Goal: Information Seeking & Learning: Learn about a topic

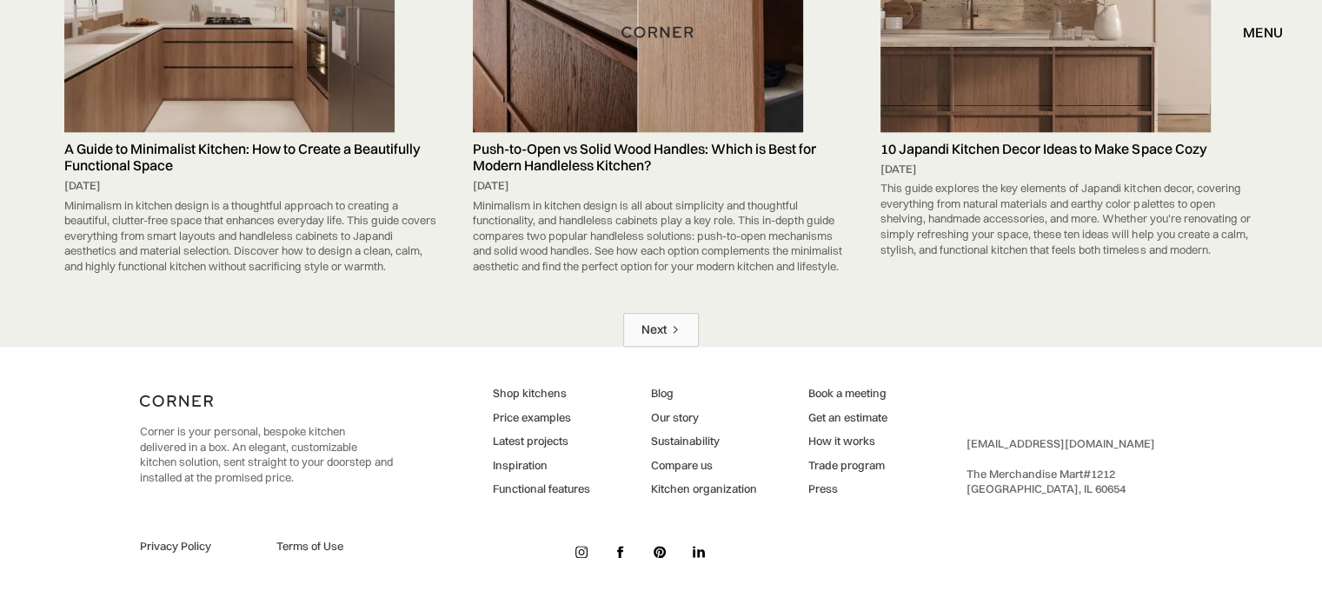
scroll to position [8615, 0]
click at [674, 323] on link "Next" at bounding box center [661, 330] width 76 height 34
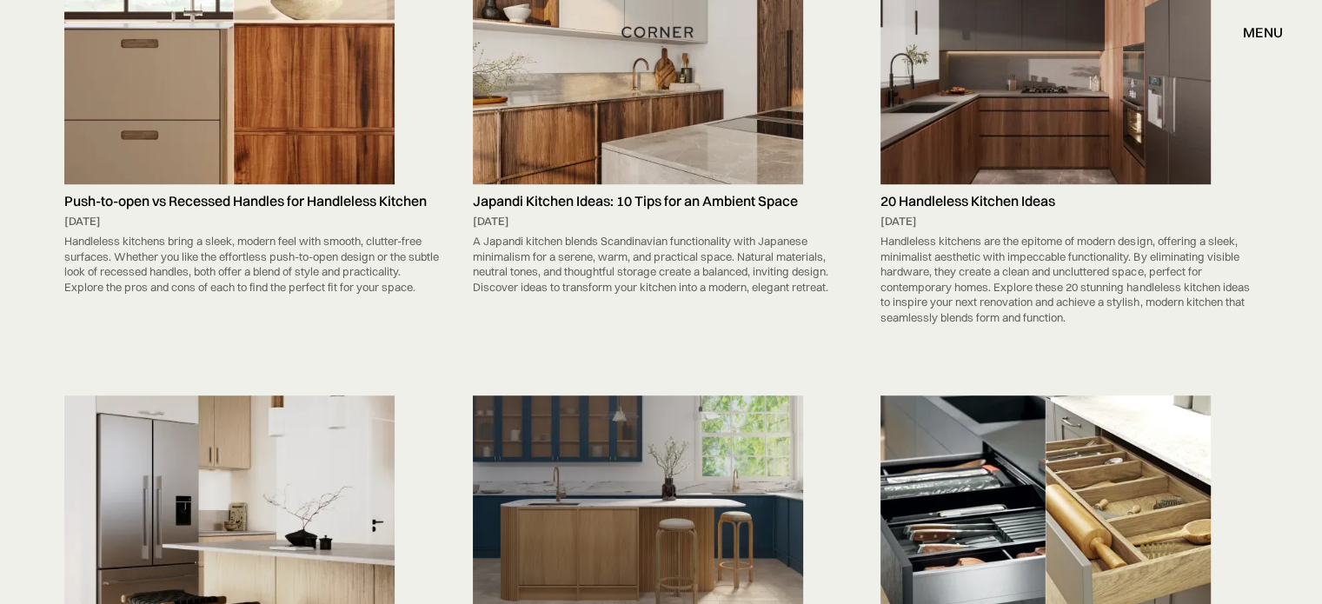
scroll to position [4122, 0]
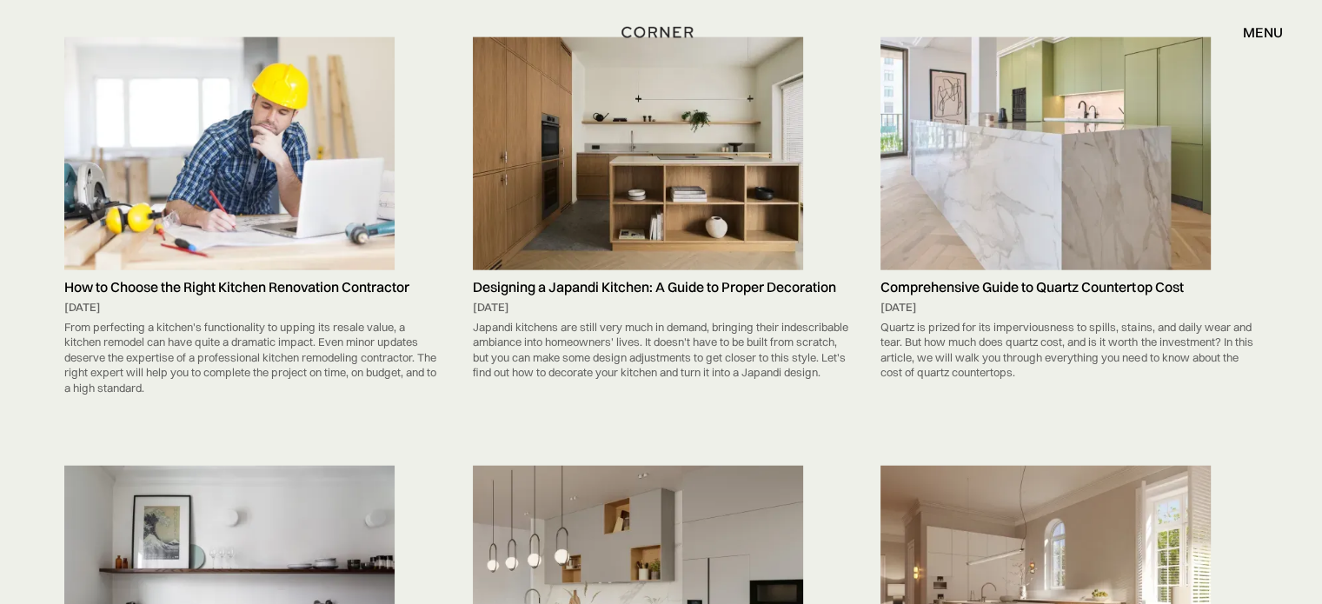
click at [179, 138] on img at bounding box center [229, 153] width 330 height 233
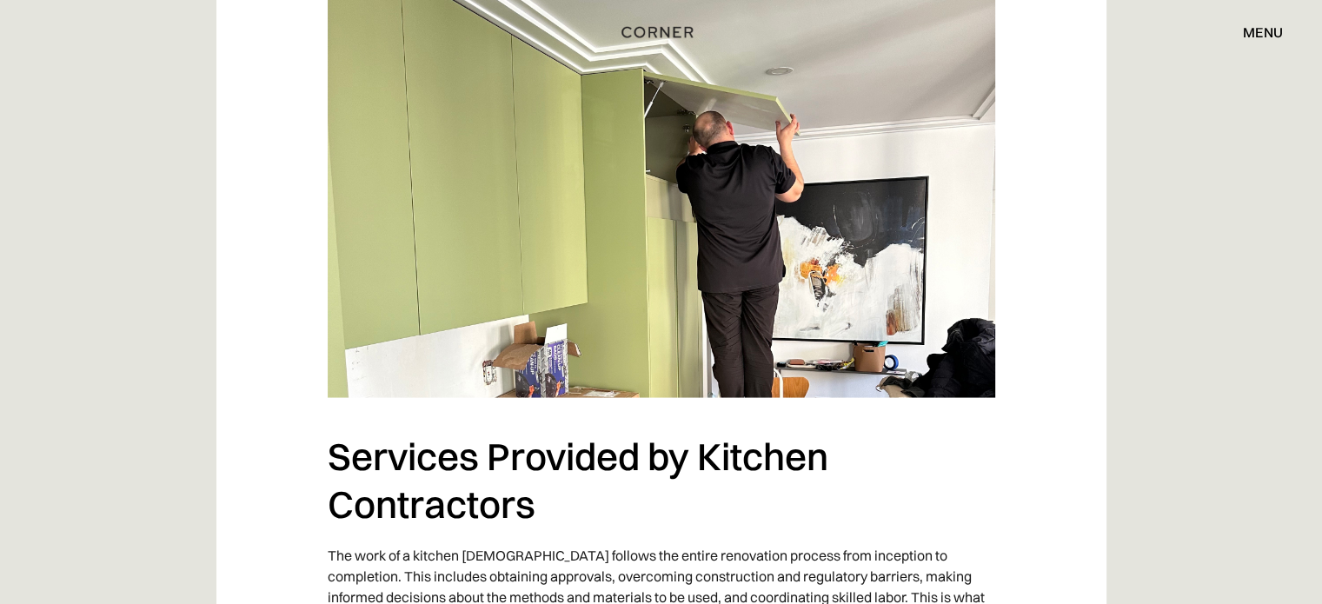
scroll to position [3123, 0]
